Goal: Transaction & Acquisition: Subscribe to service/newsletter

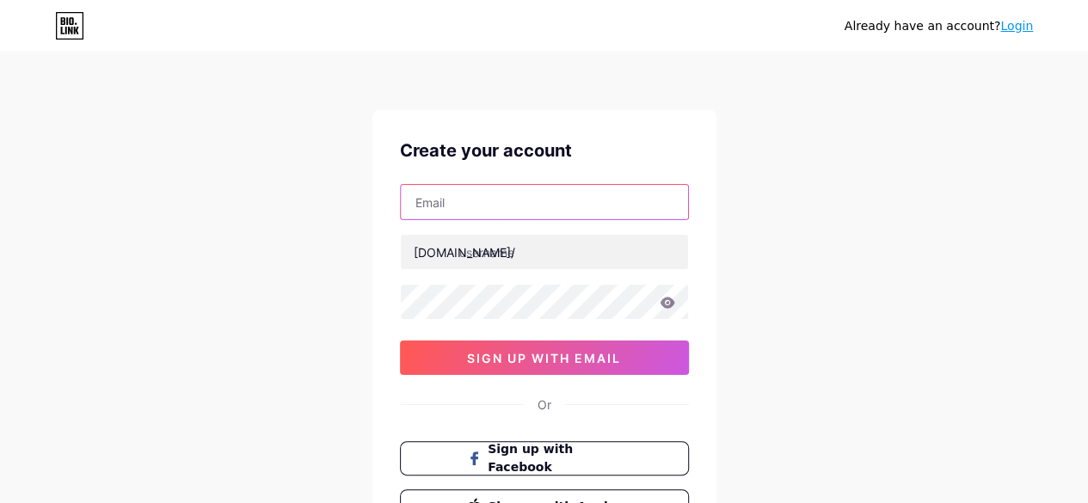
click at [554, 204] on input "text" at bounding box center [544, 202] width 287 height 34
type input "[EMAIL_ADDRESS][DOMAIN_NAME]"
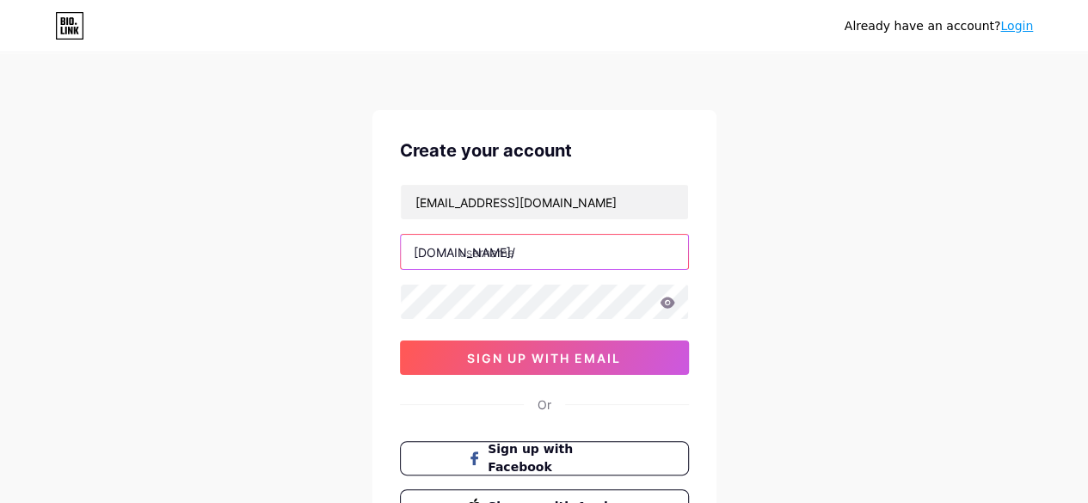
click at [526, 250] on input "text" at bounding box center [544, 252] width 287 height 34
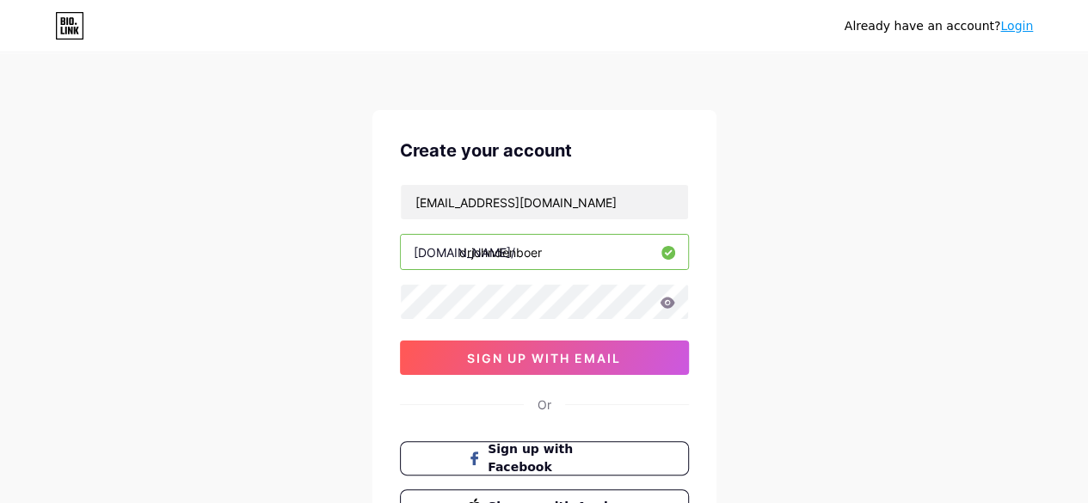
type input "drjohndenboer"
click at [668, 300] on icon at bounding box center [667, 302] width 15 height 11
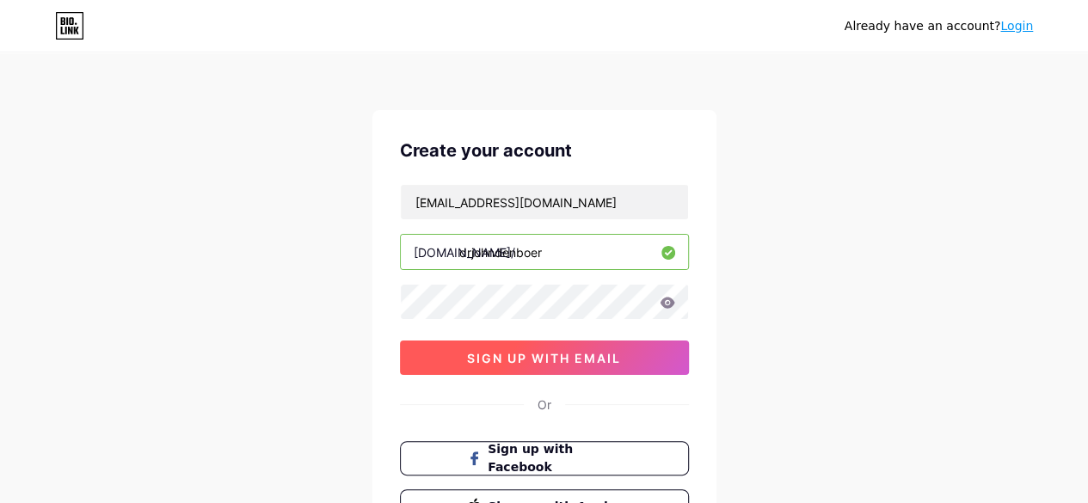
click at [644, 348] on button "sign up with email" at bounding box center [544, 358] width 289 height 34
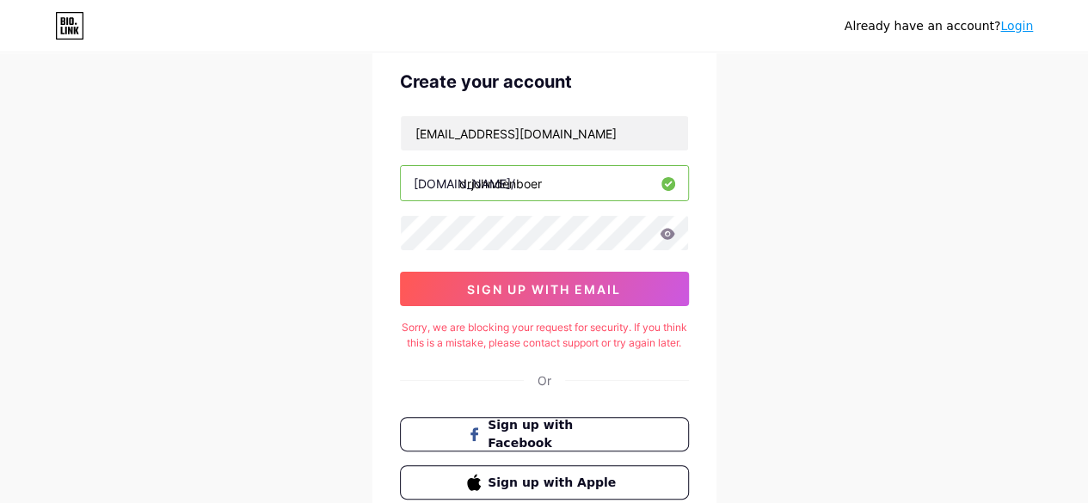
scroll to position [70, 0]
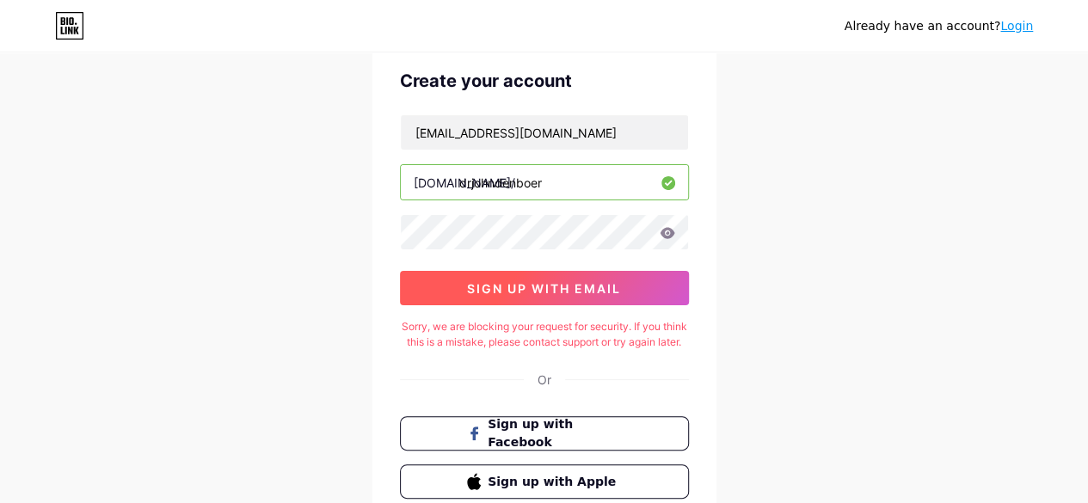
click at [601, 281] on span "sign up with email" at bounding box center [544, 288] width 154 height 15
